Goal: Book appointment/travel/reservation

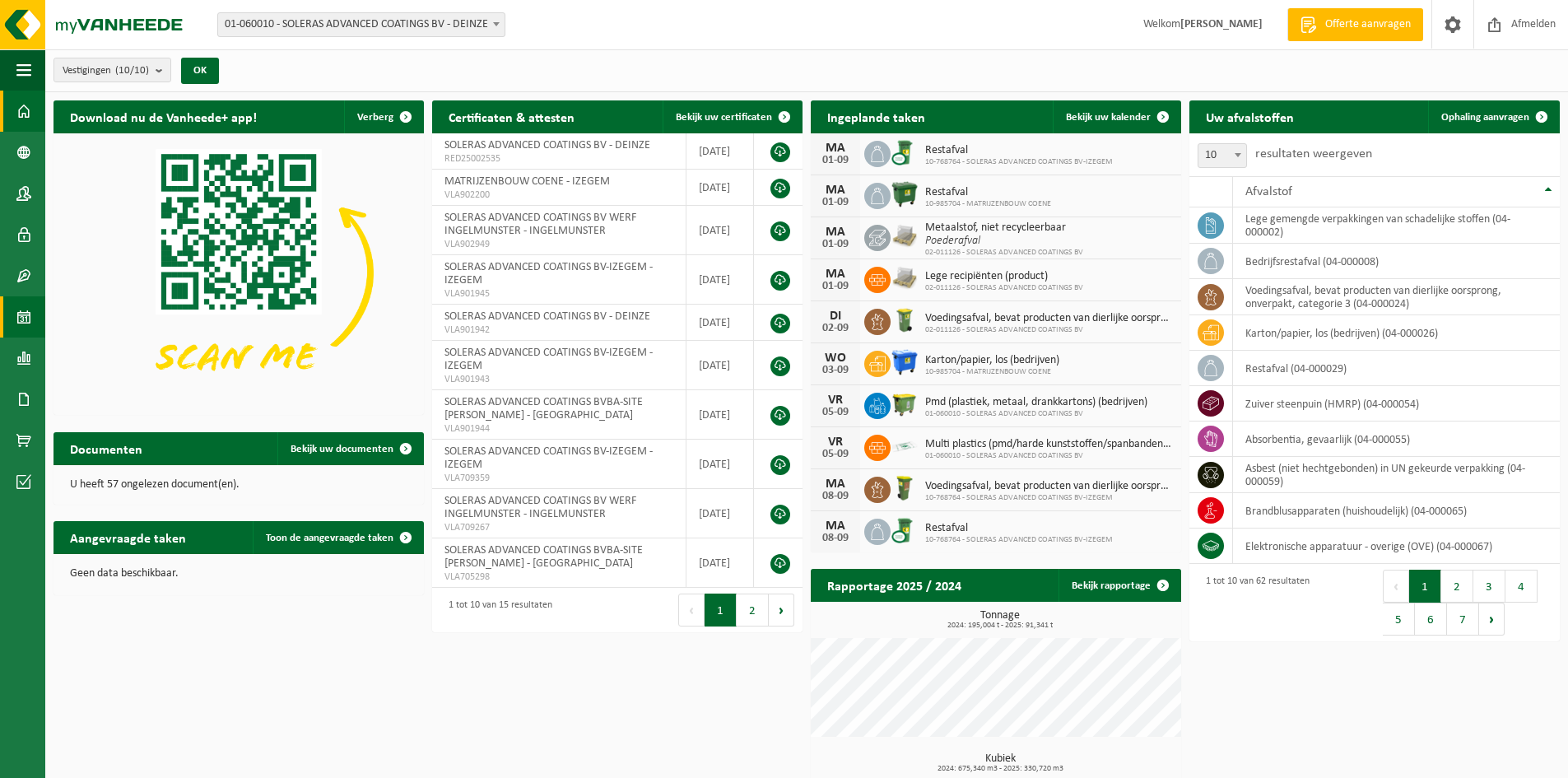
click at [30, 320] on span at bounding box center [24, 317] width 15 height 41
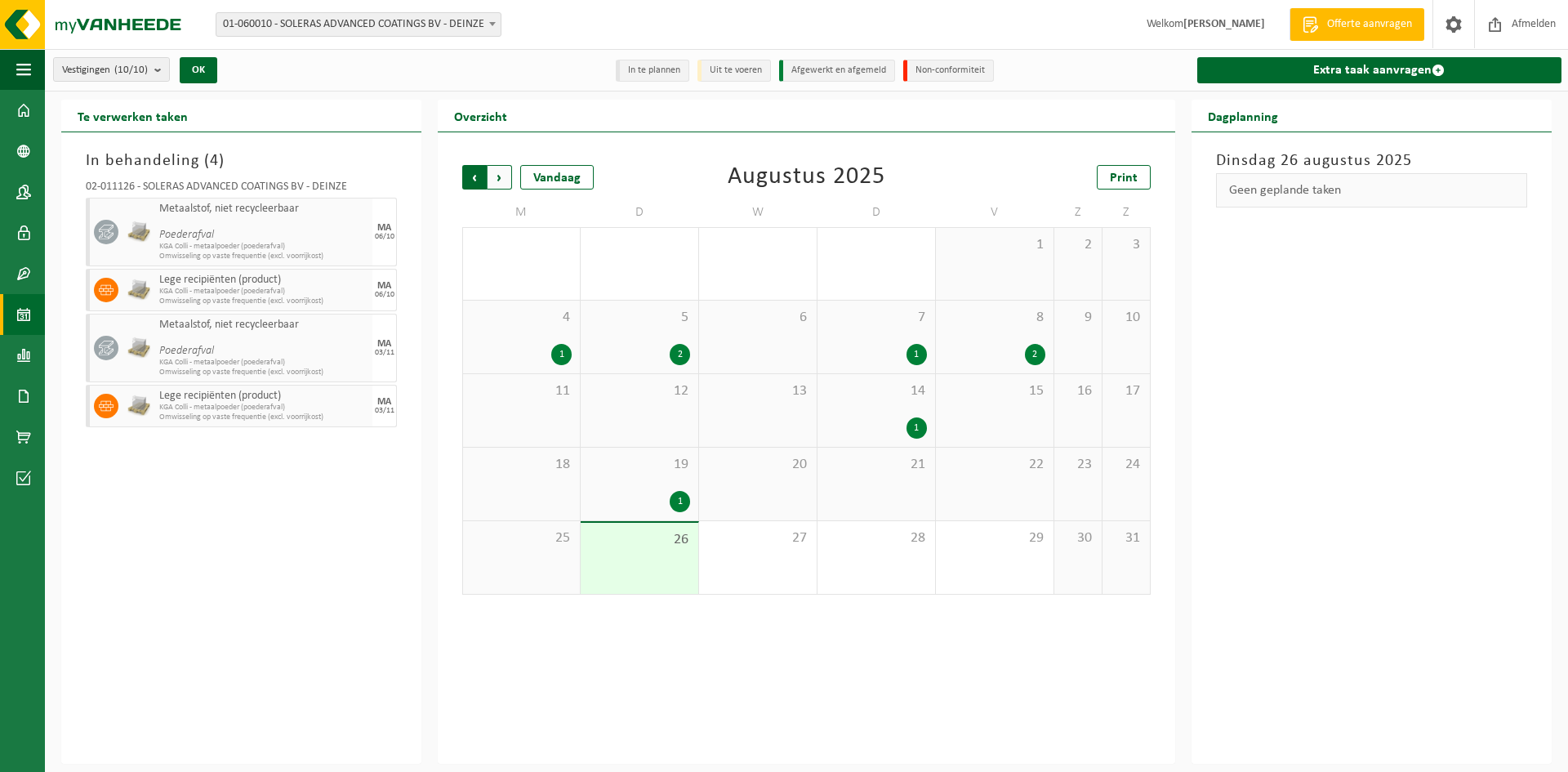
click at [505, 186] on span "Volgende" at bounding box center [500, 177] width 25 height 25
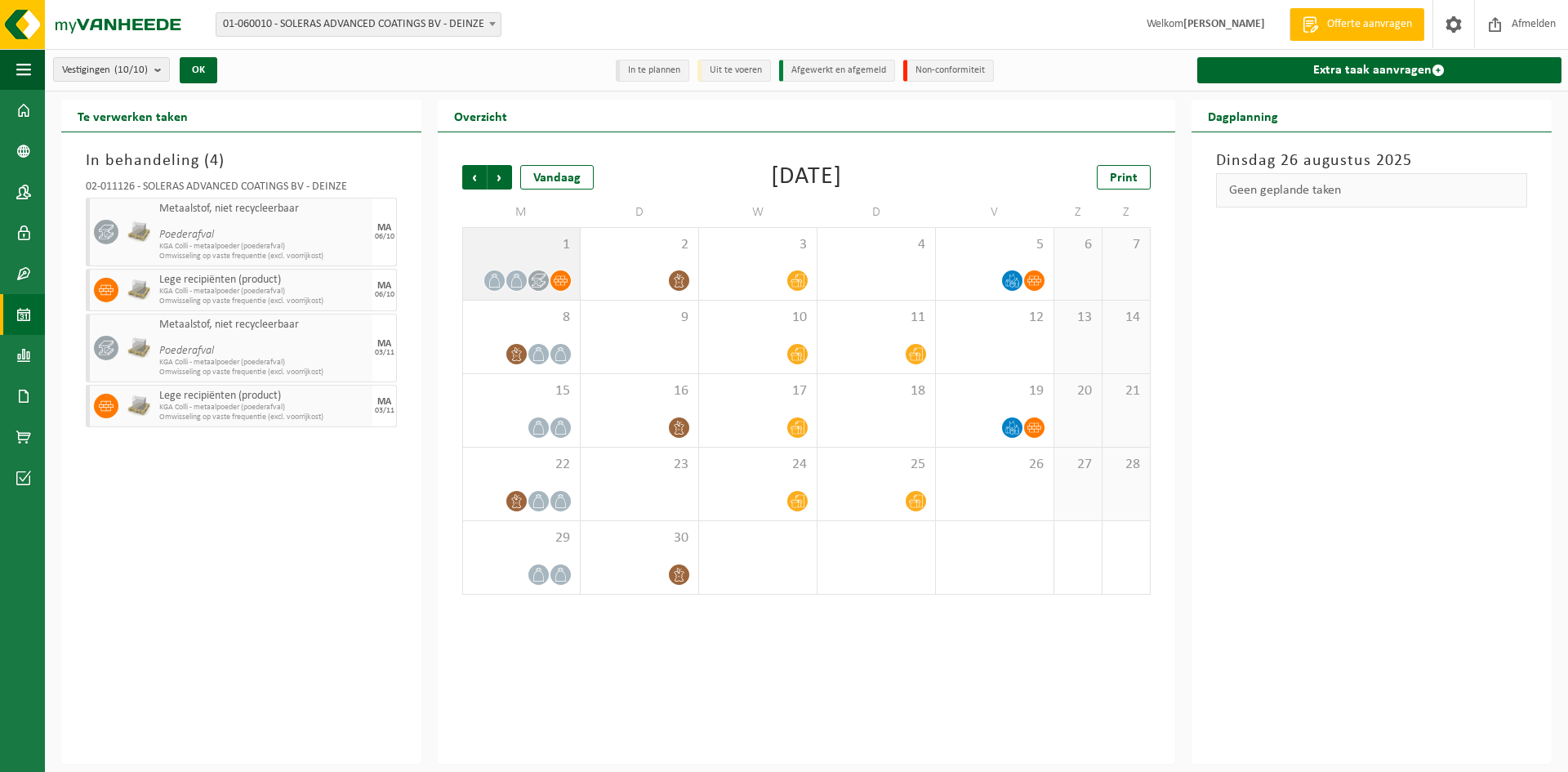
click at [532, 253] on span "1" at bounding box center [521, 245] width 100 height 18
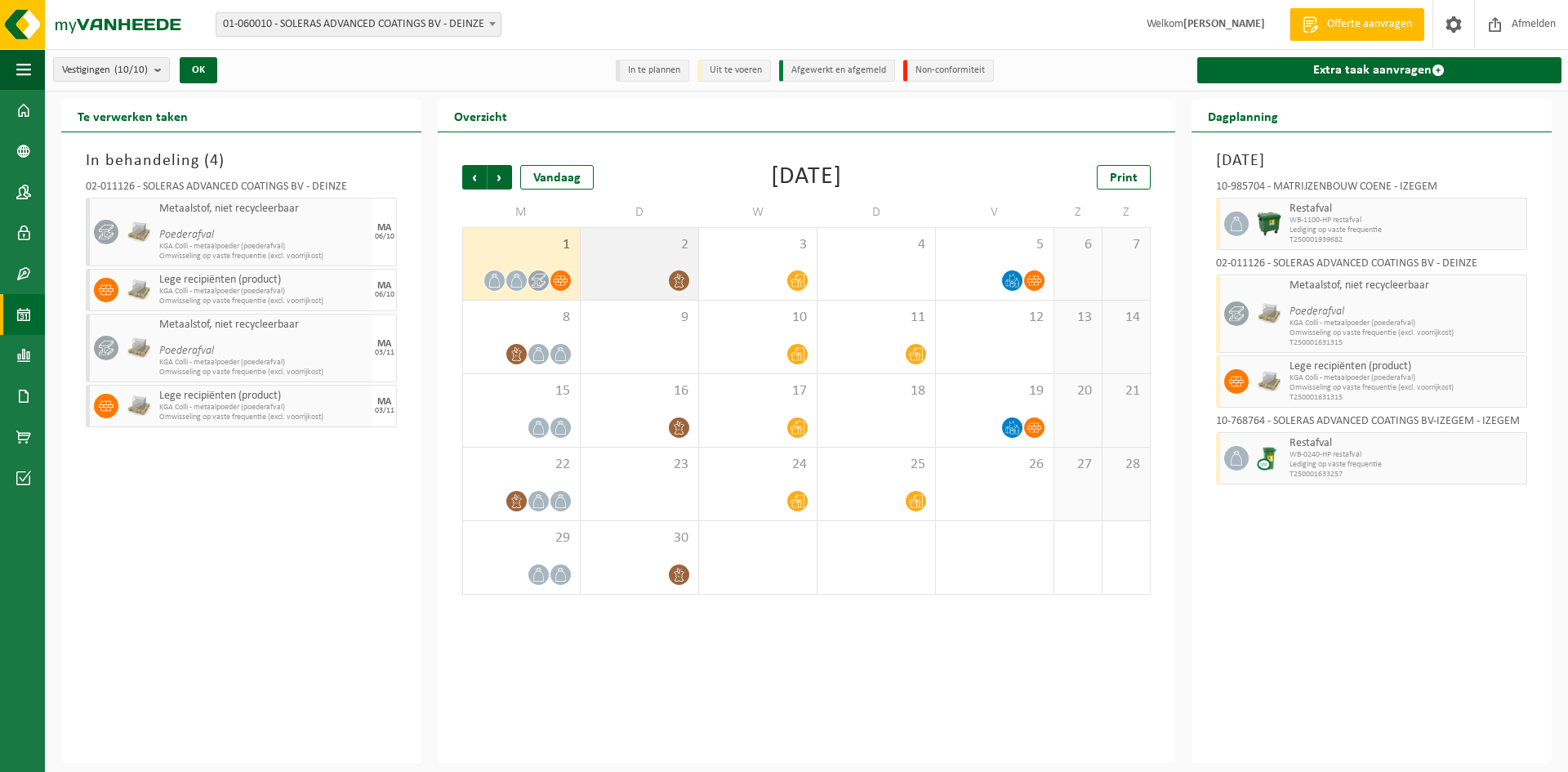
click at [655, 269] on div at bounding box center [639, 280] width 101 height 22
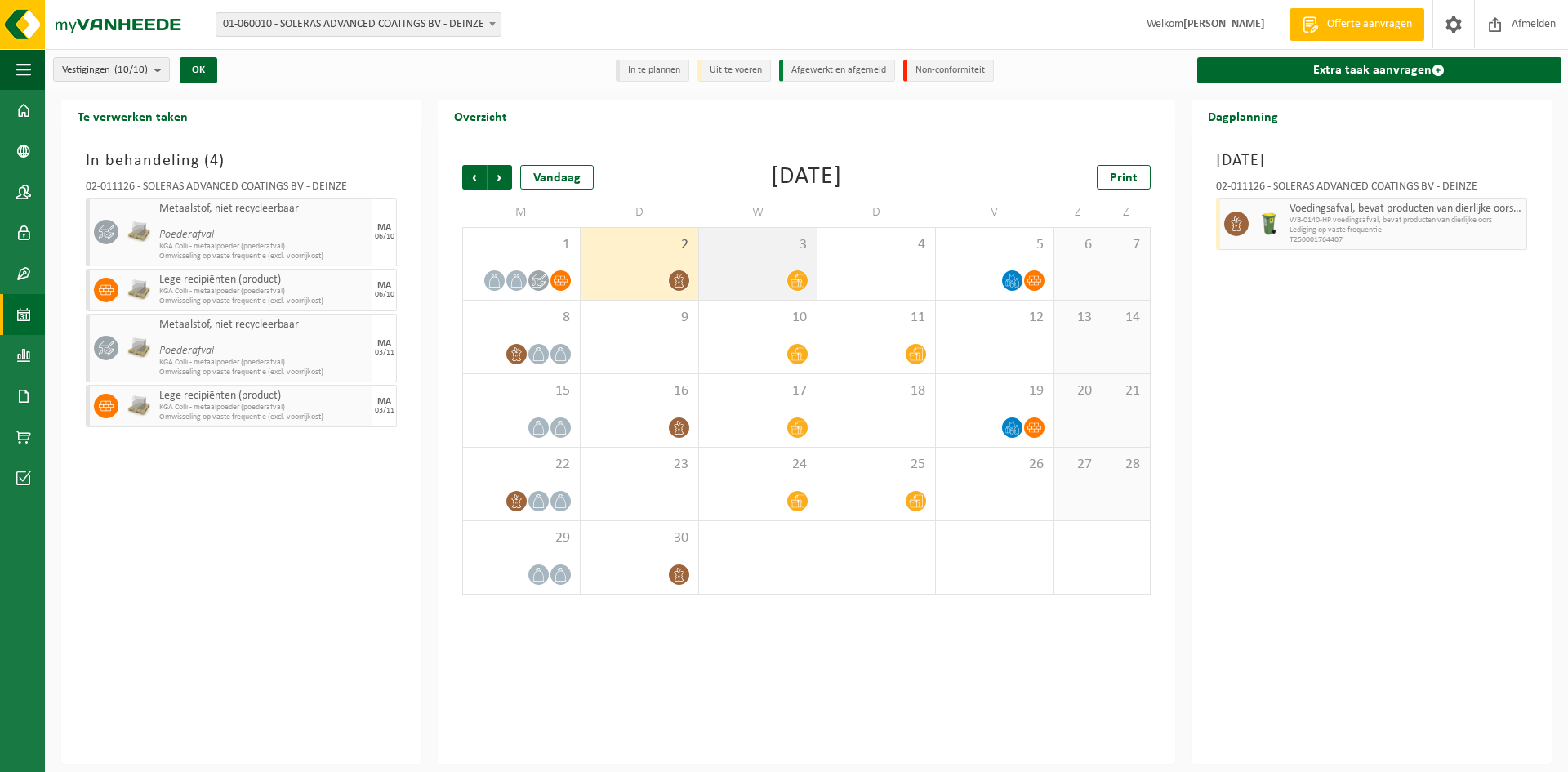
click at [776, 270] on div at bounding box center [757, 280] width 101 height 22
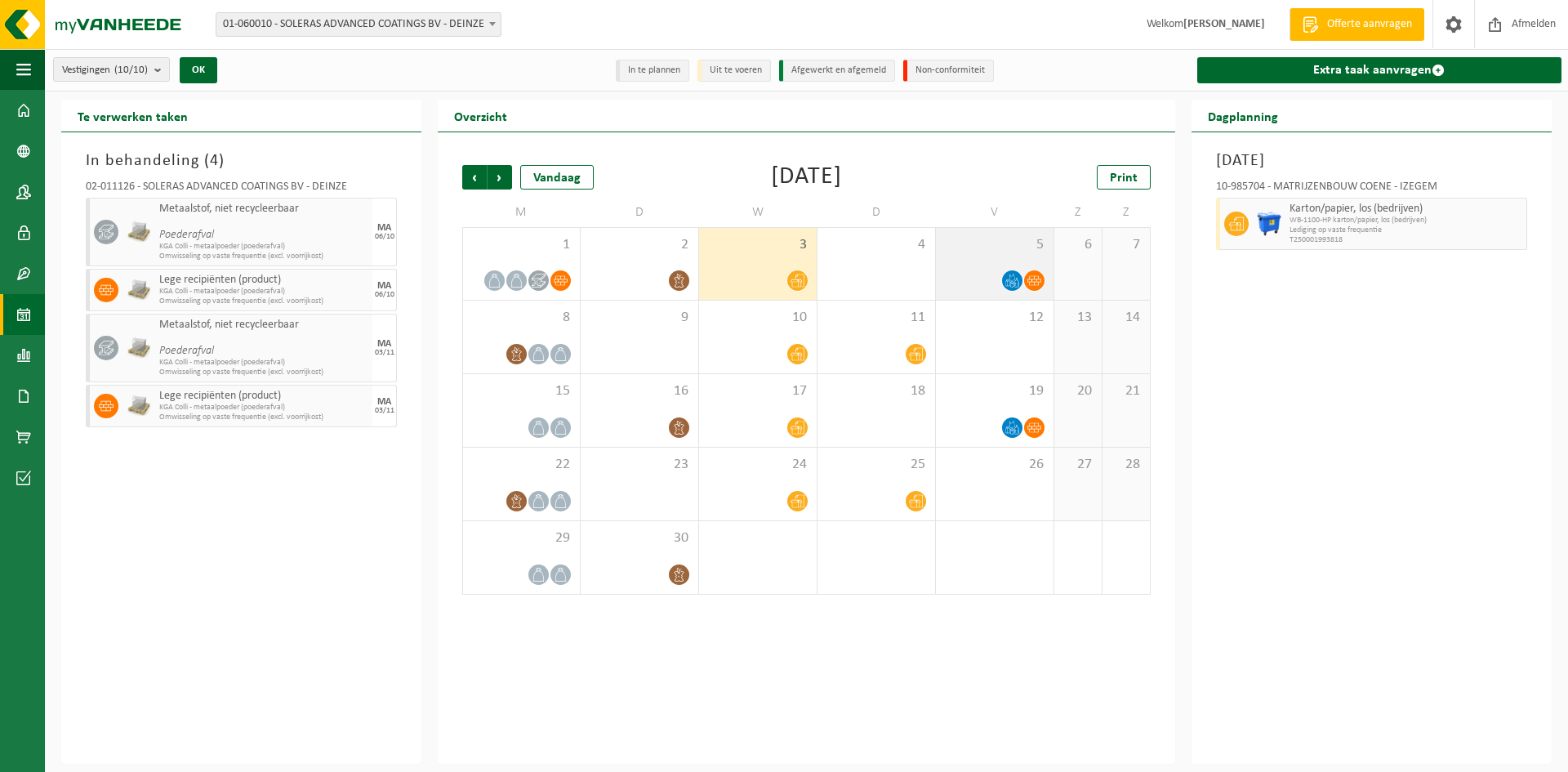
click at [968, 260] on div "5" at bounding box center [995, 264] width 118 height 72
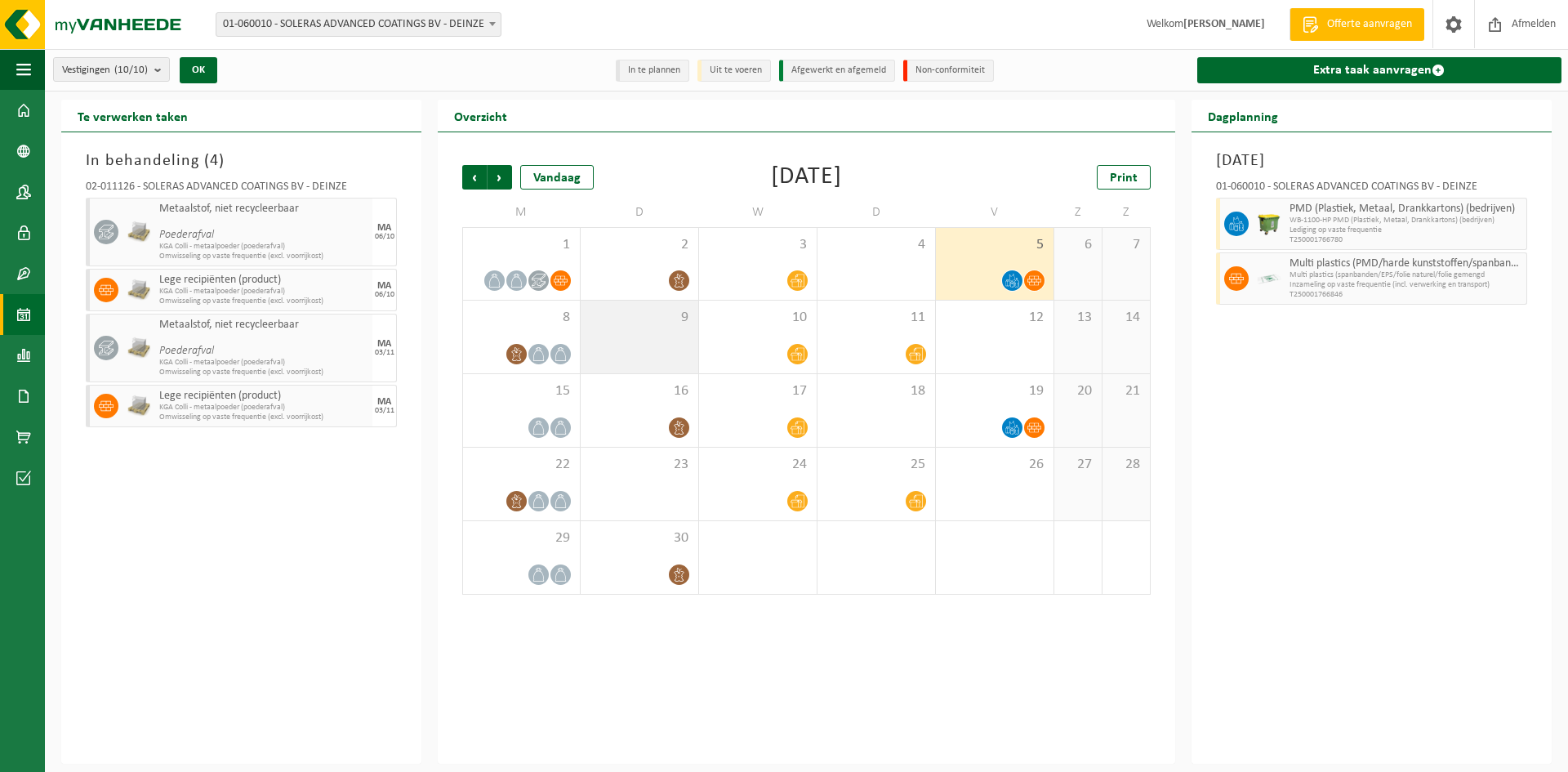
click at [636, 322] on span "9" at bounding box center [639, 318] width 101 height 18
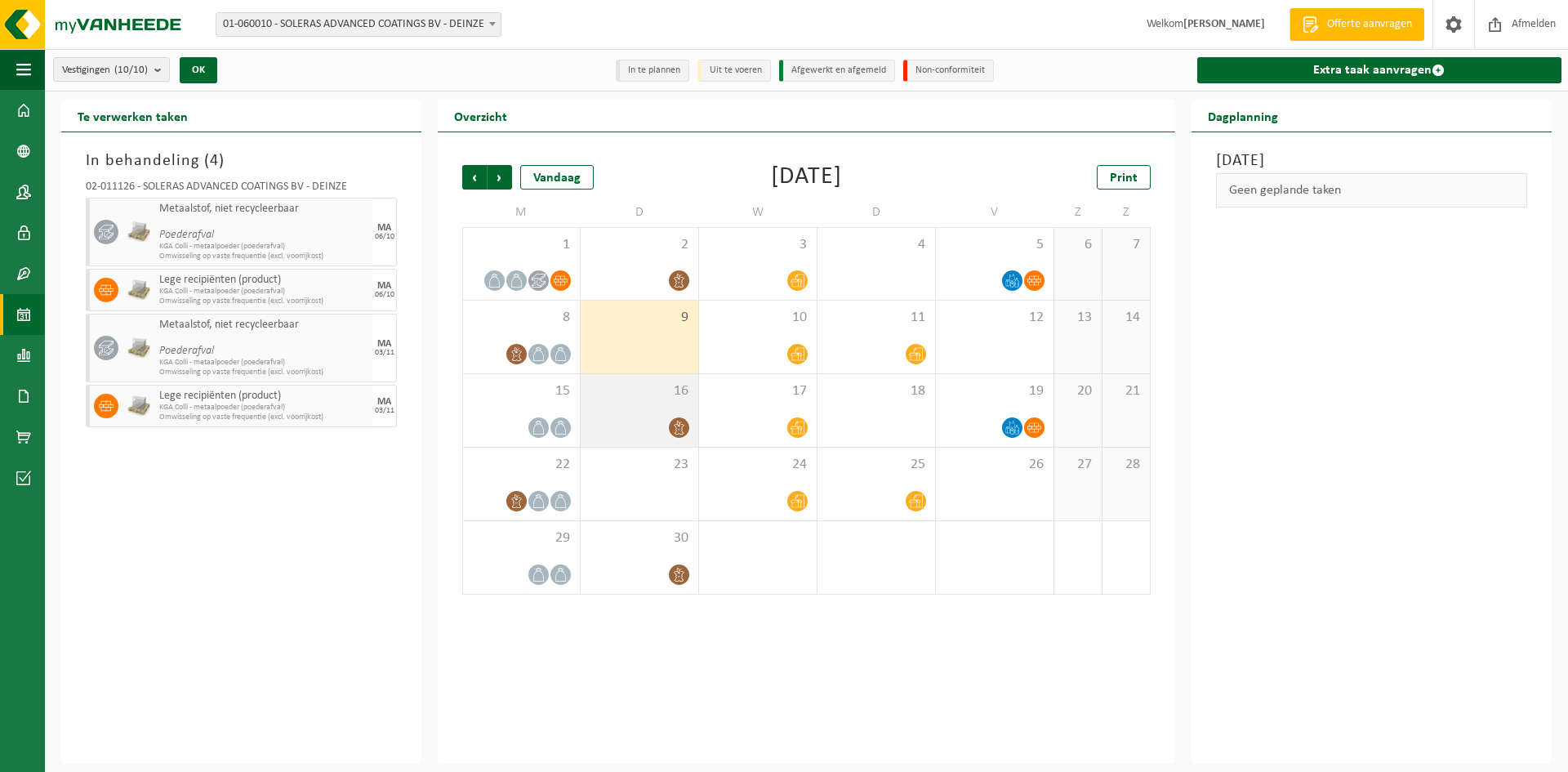
click at [634, 404] on div "16" at bounding box center [640, 410] width 118 height 73
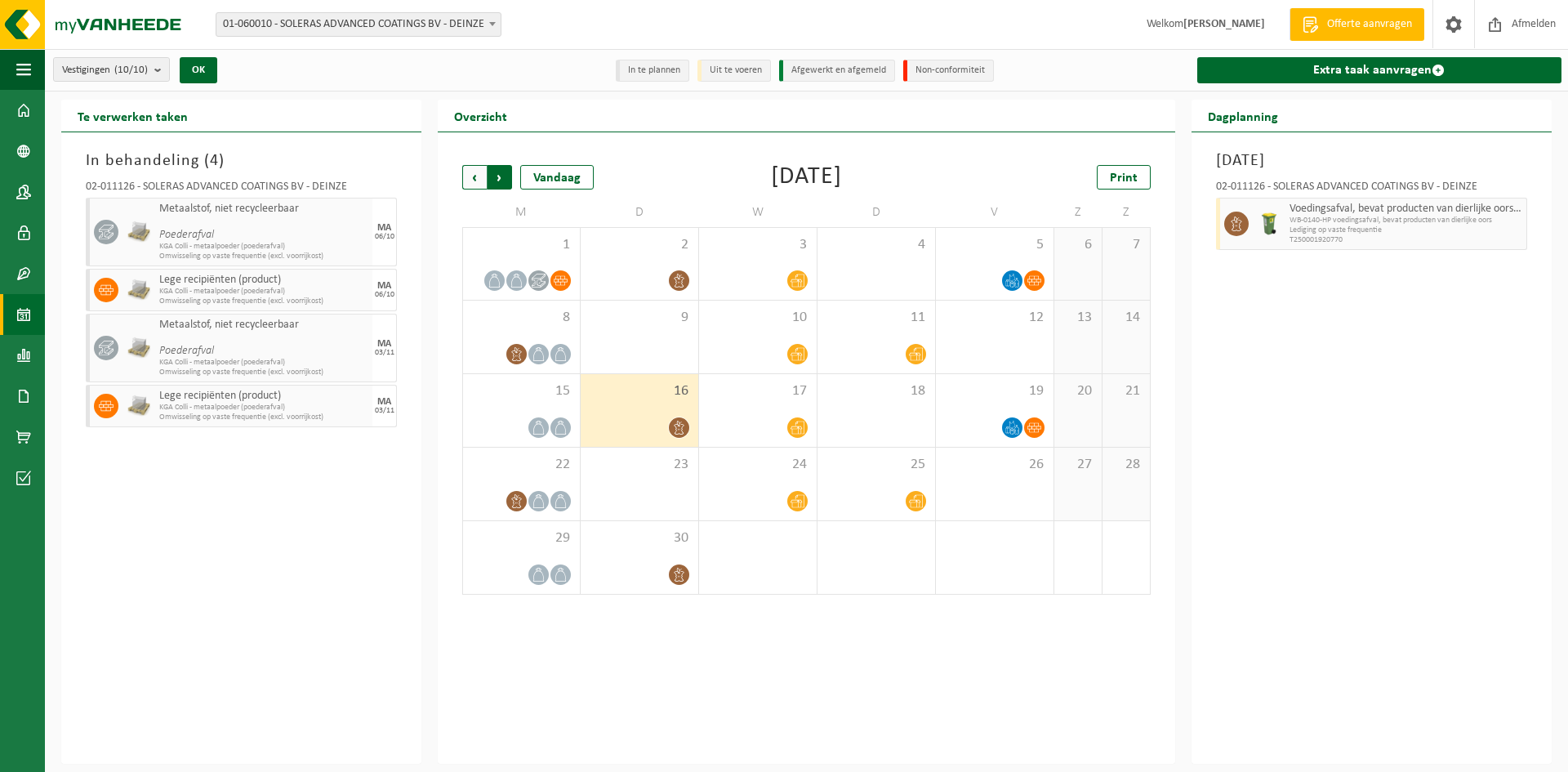
click at [468, 178] on span "Vorige" at bounding box center [475, 177] width 25 height 25
